Goal: Transaction & Acquisition: Purchase product/service

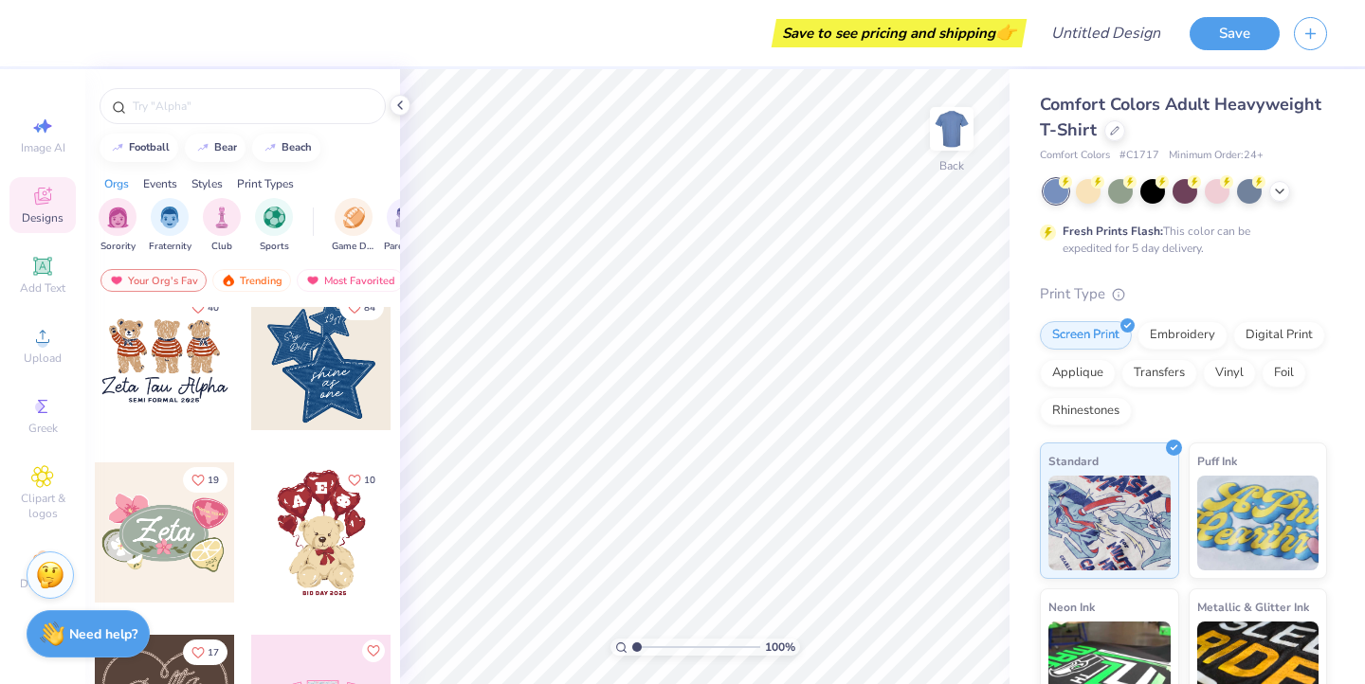
scroll to position [358, 0]
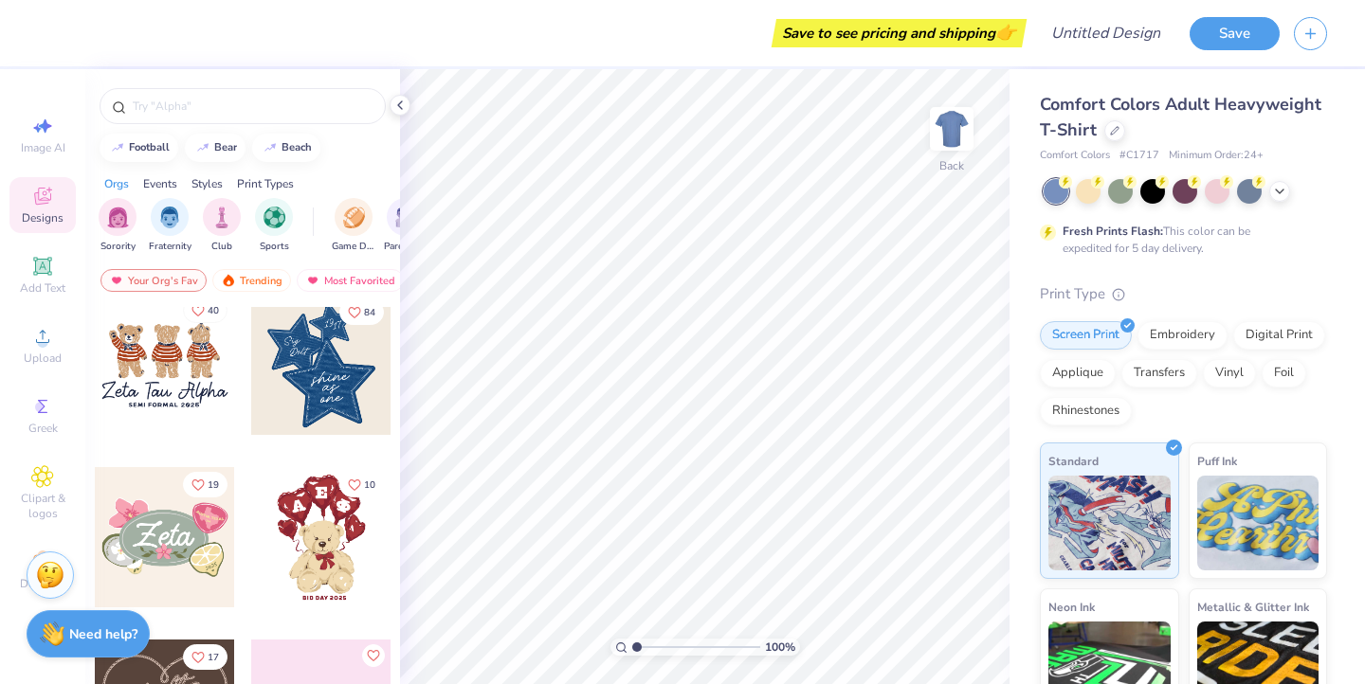
click at [201, 311] on icon "Like" at bounding box center [197, 310] width 13 height 13
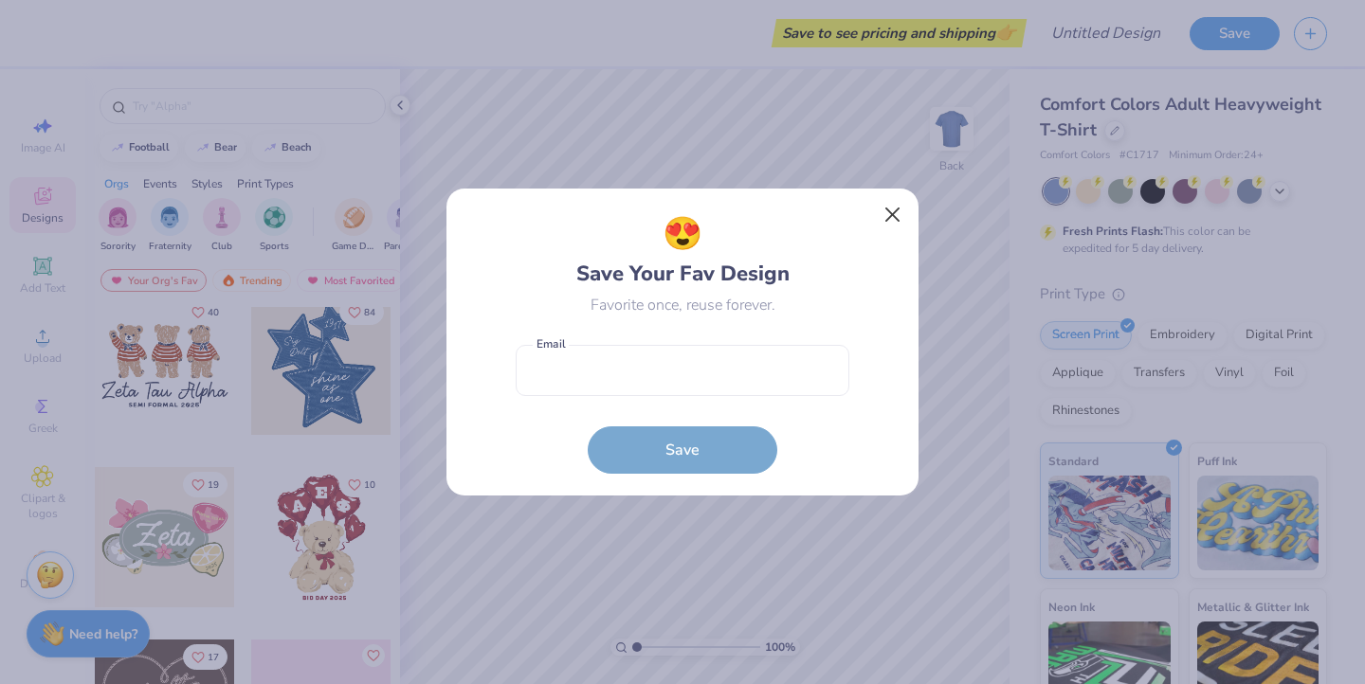
click at [892, 214] on button "Close" at bounding box center [893, 215] width 36 height 36
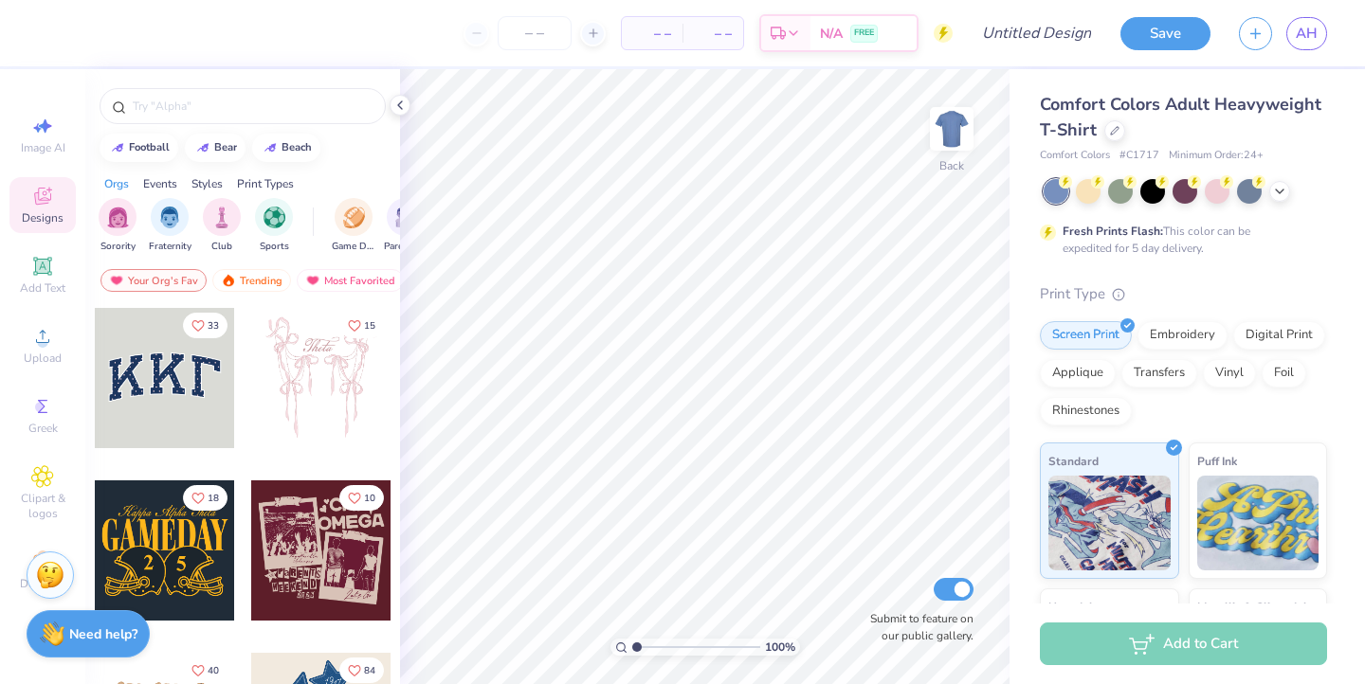
click at [59, 213] on span "Designs" at bounding box center [43, 217] width 42 height 15
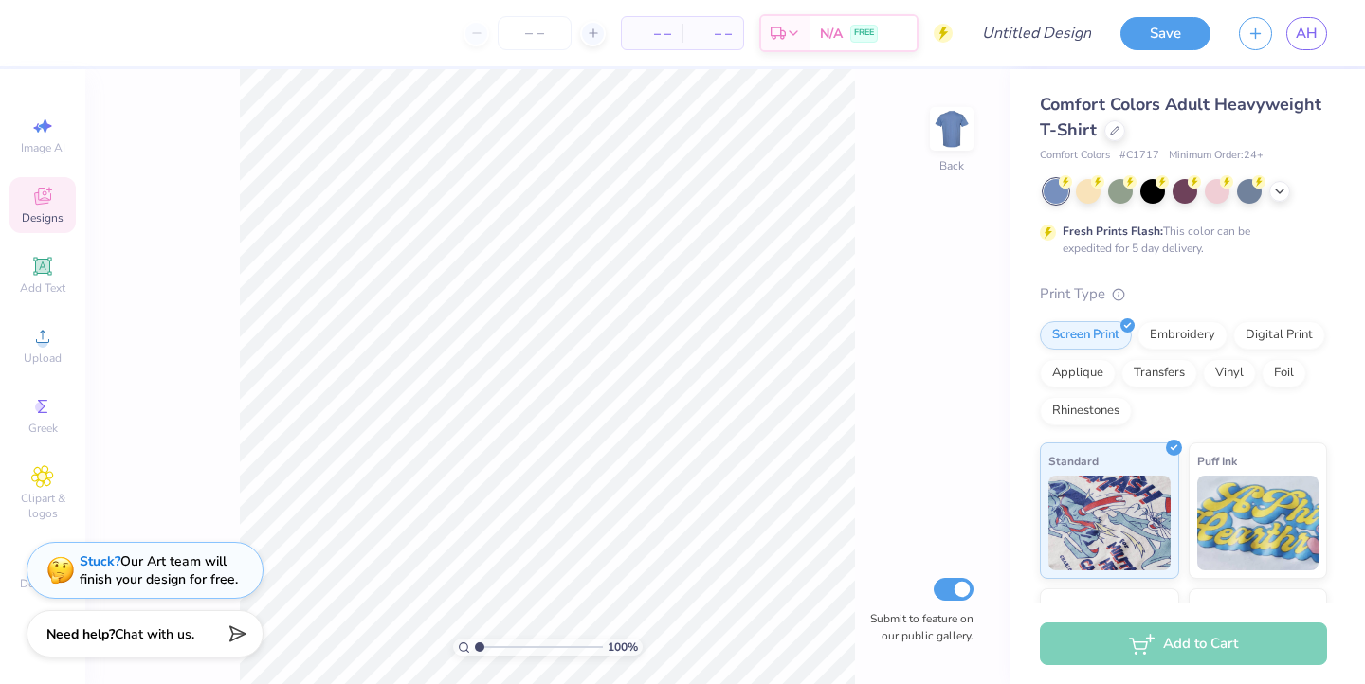
click at [59, 213] on span "Designs" at bounding box center [43, 217] width 42 height 15
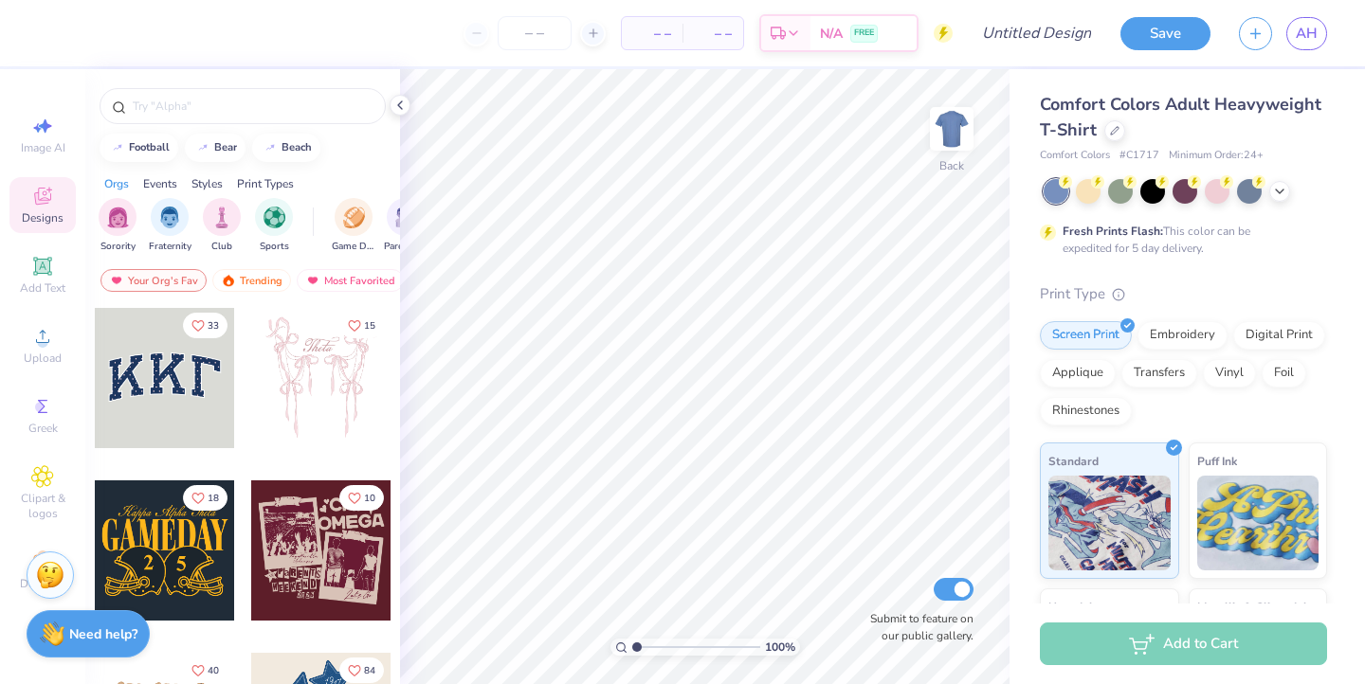
click at [209, 186] on div "Styles" at bounding box center [206, 183] width 31 height 17
click at [121, 226] on img "filter for Classic" at bounding box center [118, 216] width 22 height 22
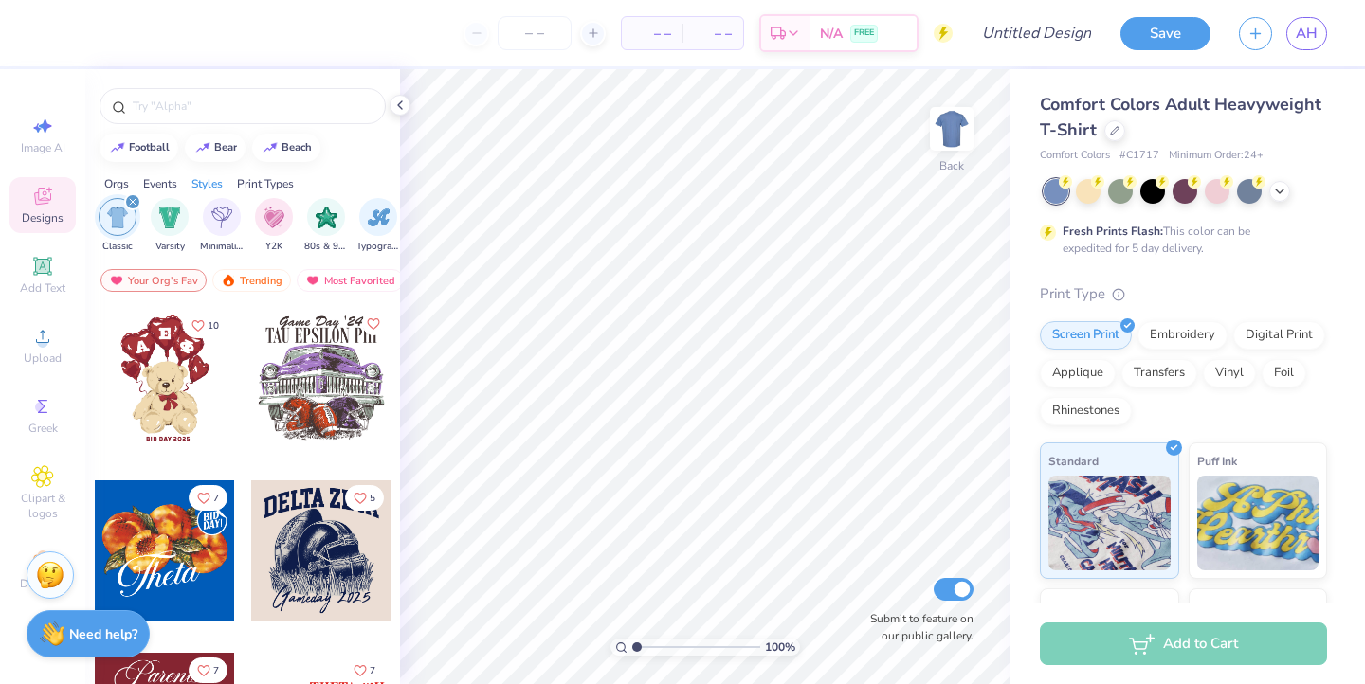
click at [132, 201] on icon "filter for Classic" at bounding box center [133, 202] width 8 height 8
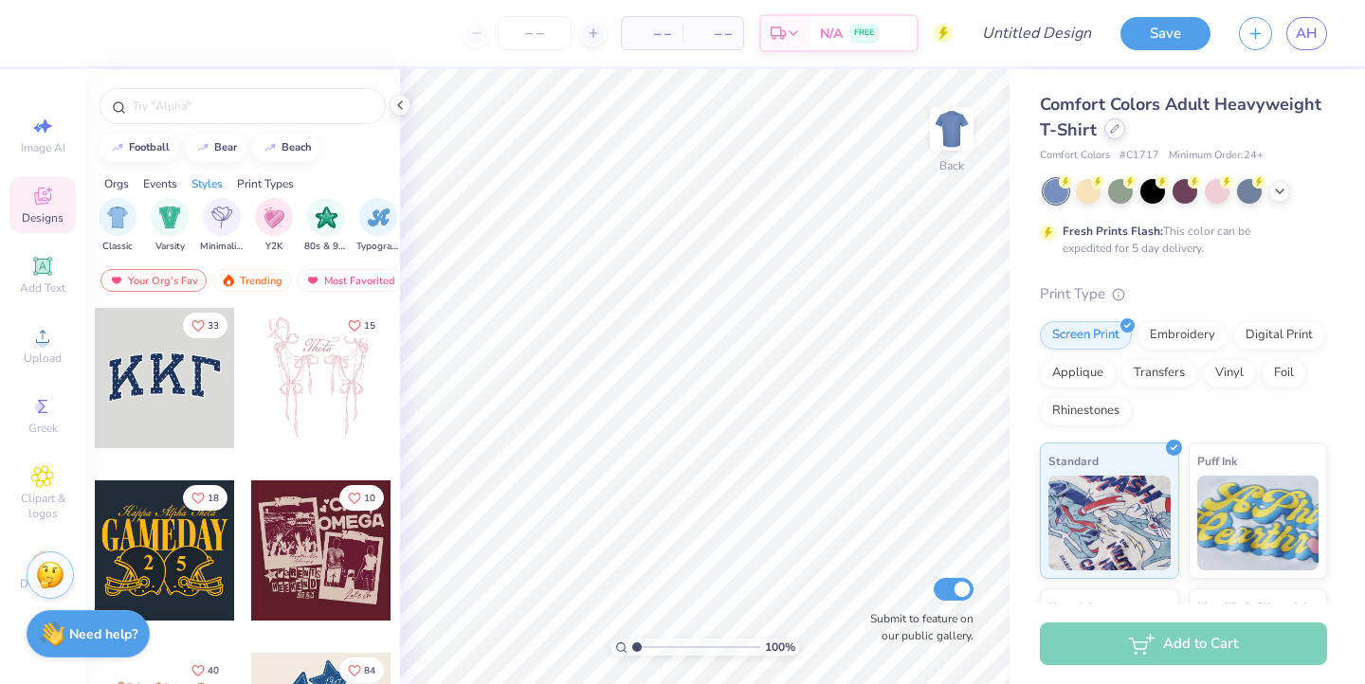
click at [1110, 129] on icon at bounding box center [1114, 128] width 9 height 9
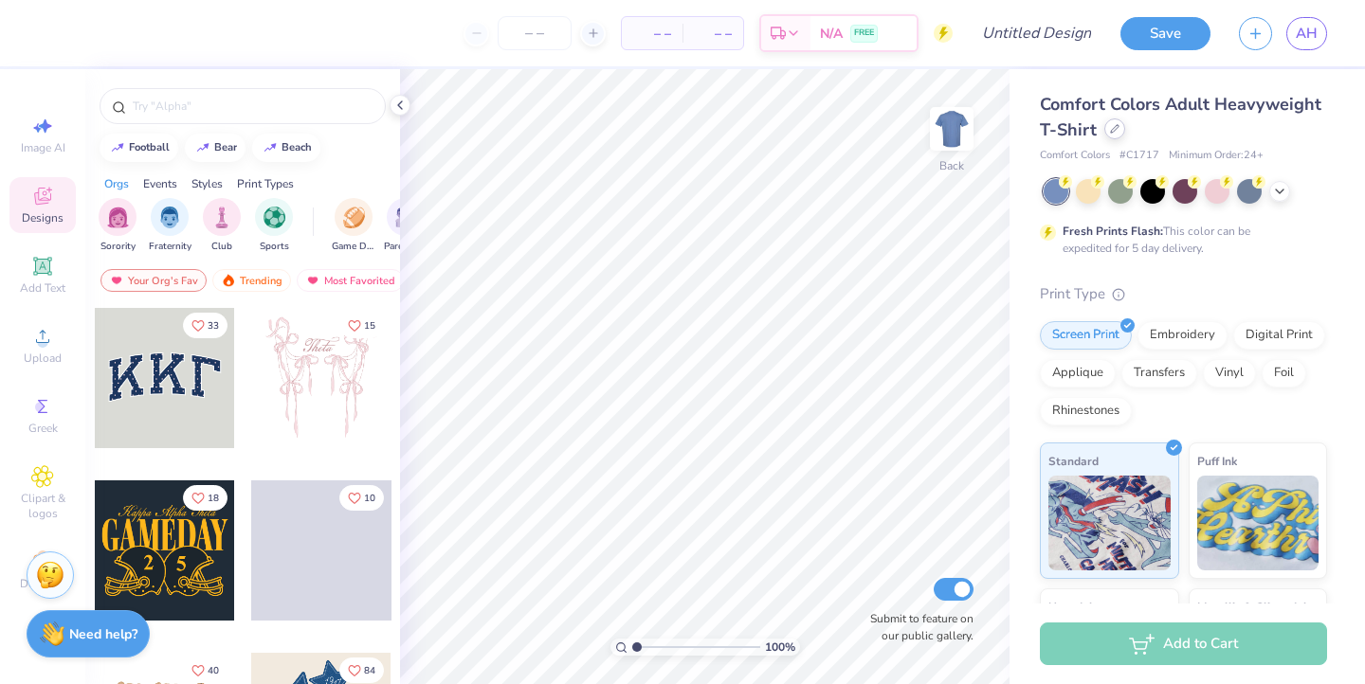
click at [1110, 127] on icon at bounding box center [1114, 128] width 9 height 9
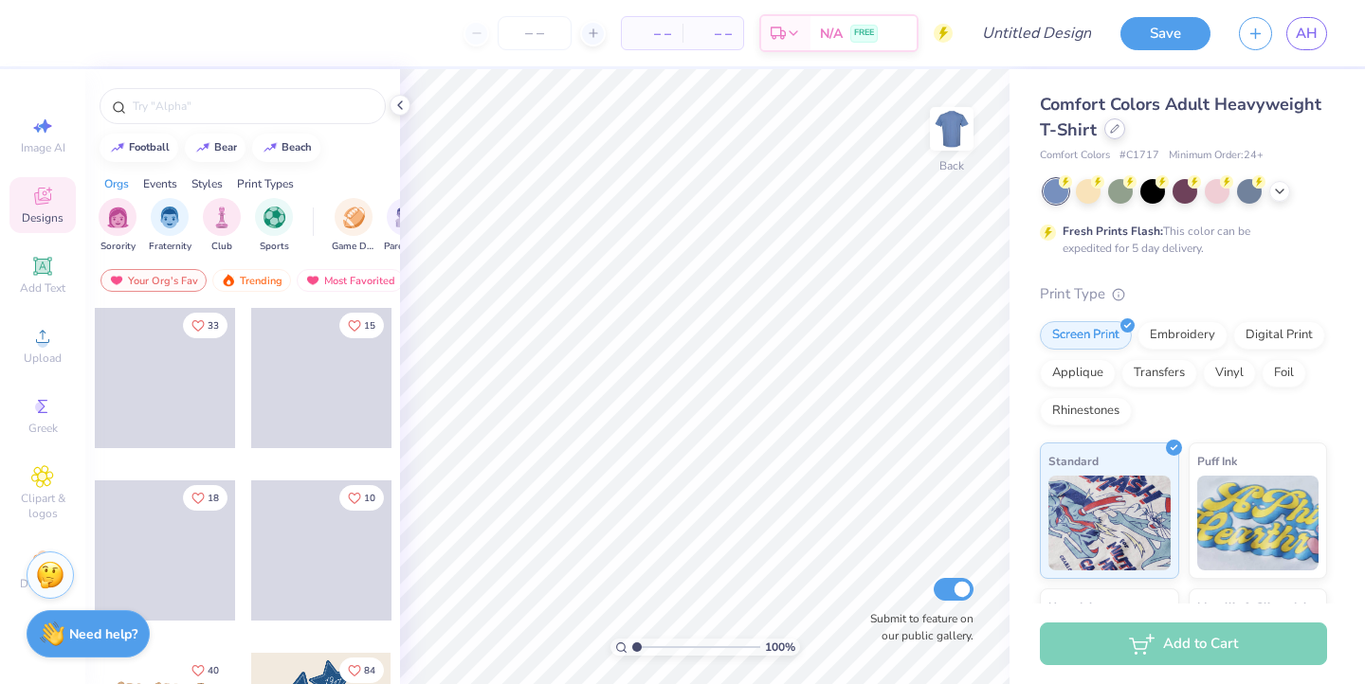
click at [1116, 126] on icon at bounding box center [1114, 128] width 9 height 9
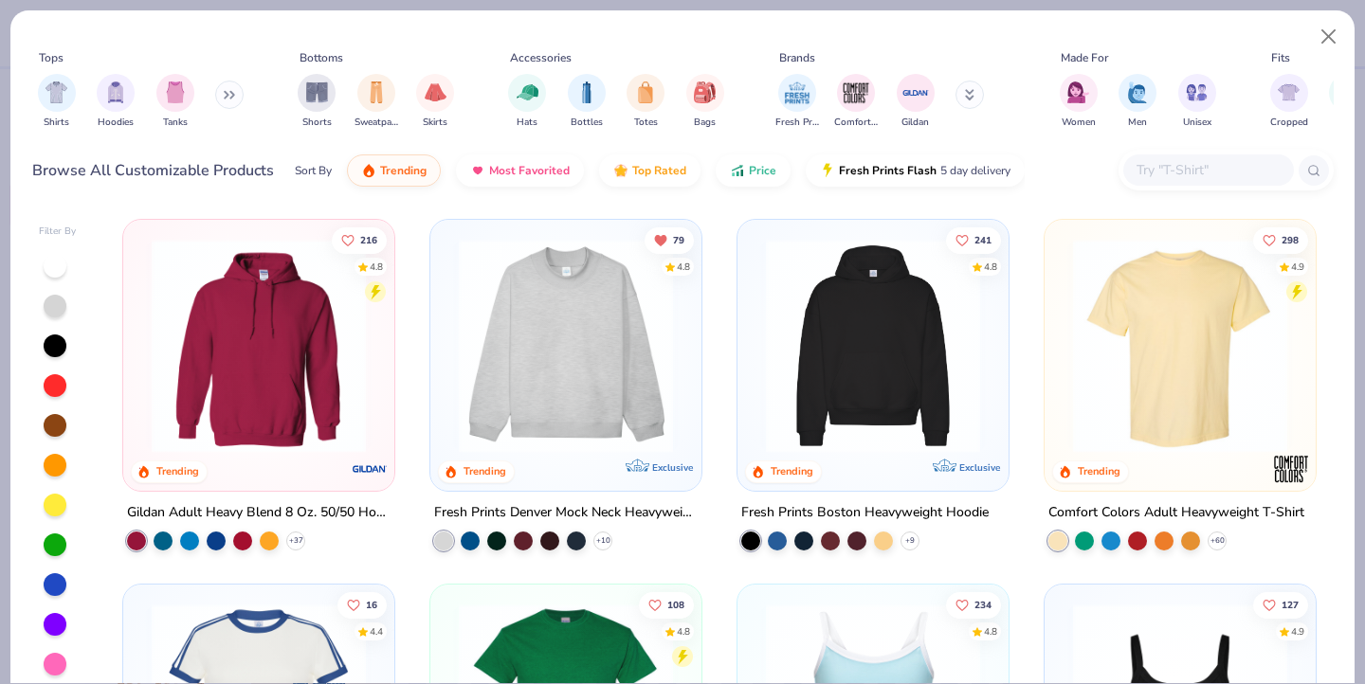
click at [235, 89] on button at bounding box center [229, 95] width 28 height 28
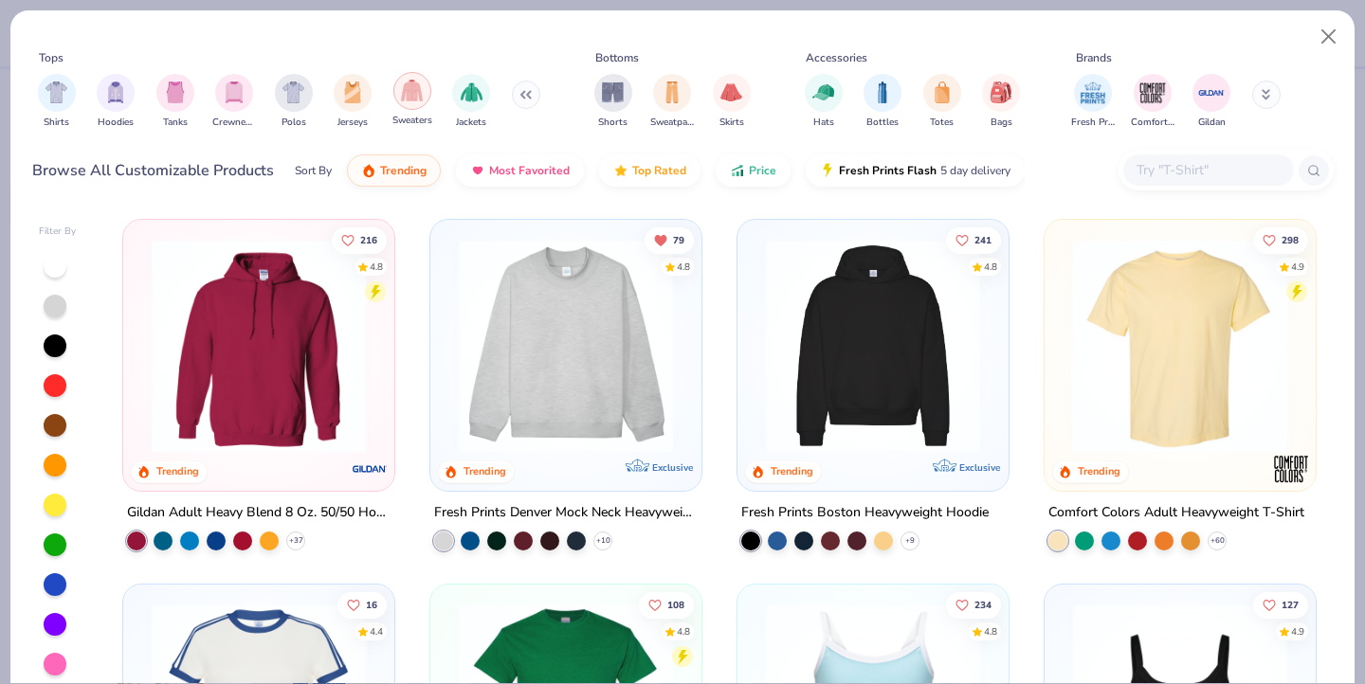
click at [422, 107] on div "filter for Sweaters" at bounding box center [412, 91] width 38 height 38
